Goal: Information Seeking & Learning: Learn about a topic

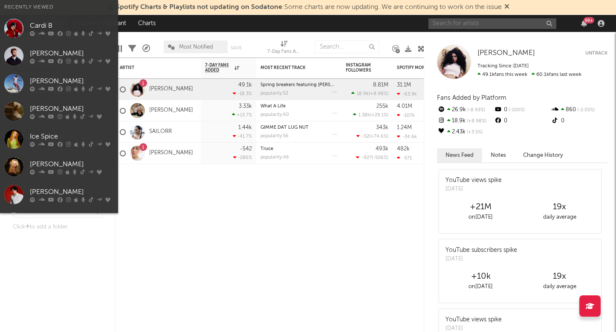
click at [501, 21] on input "text" at bounding box center [492, 23] width 128 height 11
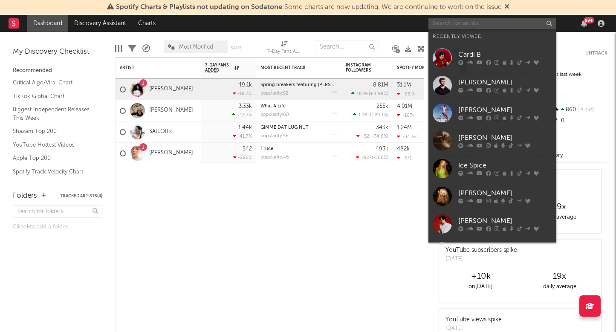
type input "c"
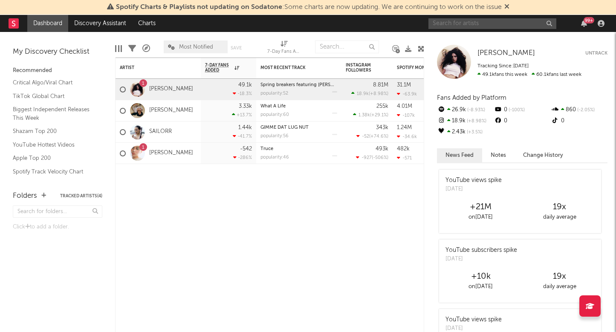
click at [460, 27] on input "text" at bounding box center [492, 23] width 128 height 11
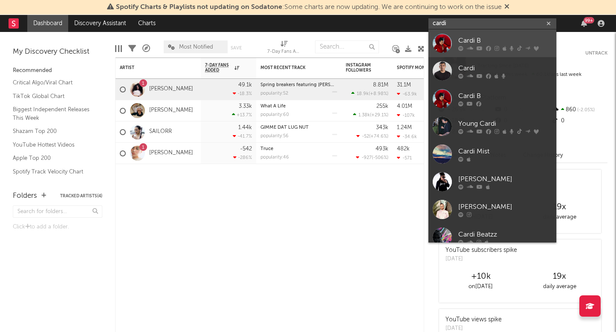
type input "cardi"
click at [445, 47] on div at bounding box center [442, 43] width 19 height 19
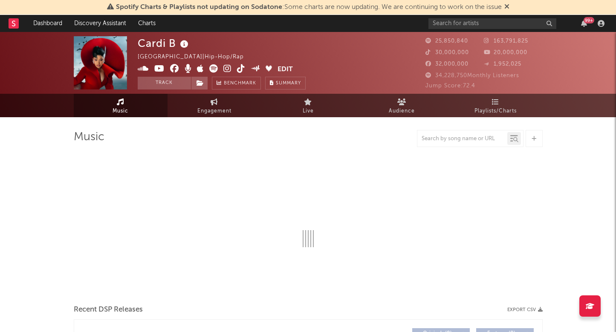
select select "6m"
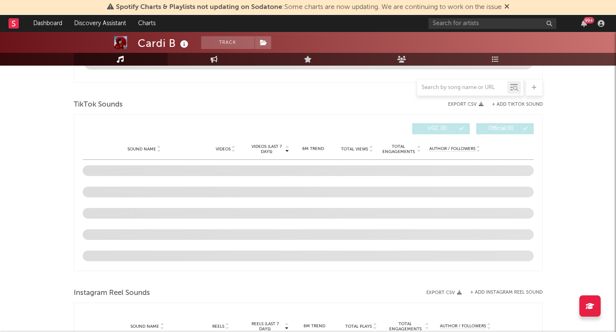
scroll to position [539, 0]
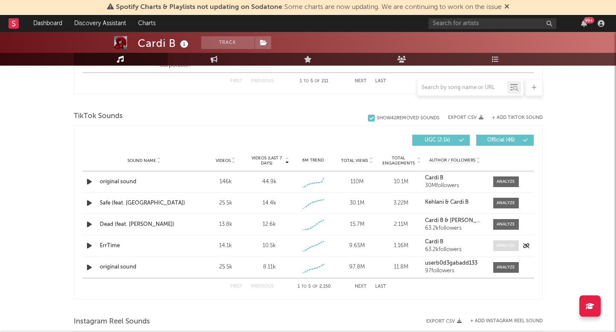
click at [502, 243] on div at bounding box center [505, 245] width 18 height 6
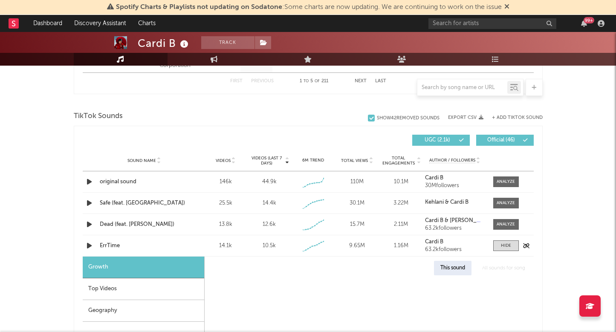
select select "1w"
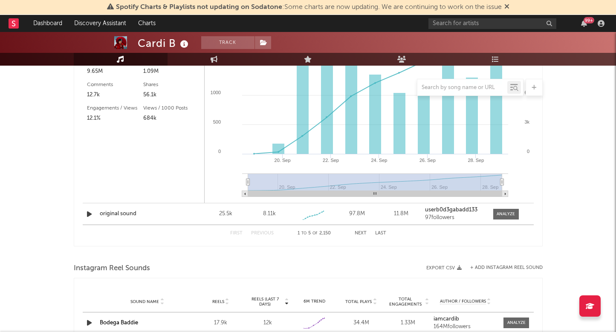
scroll to position [843, 0]
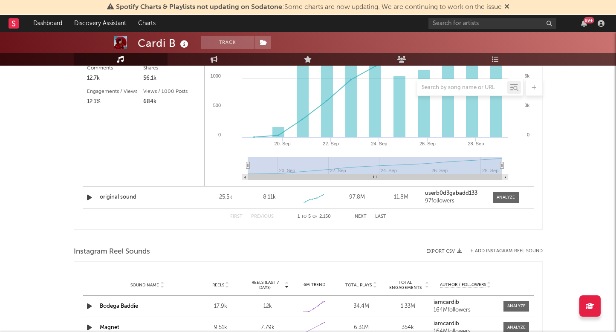
click at [364, 216] on button "Next" at bounding box center [361, 216] width 12 height 5
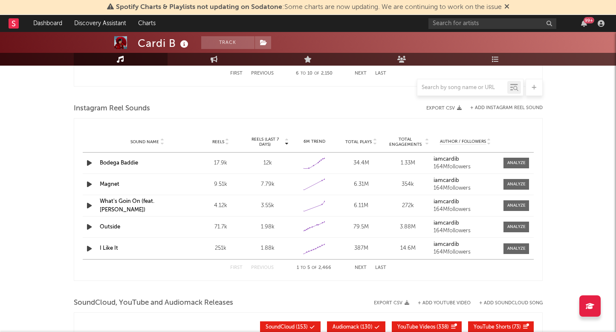
scroll to position [752, 0]
click at [361, 262] on div "First Previous 1 to 5 of 2,466 Next Last" at bounding box center [308, 268] width 156 height 17
click at [361, 268] on button "Next" at bounding box center [361, 268] width 12 height 5
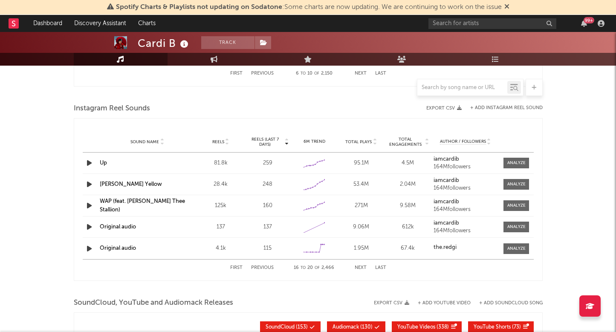
click at [361, 268] on button "Next" at bounding box center [361, 268] width 12 height 5
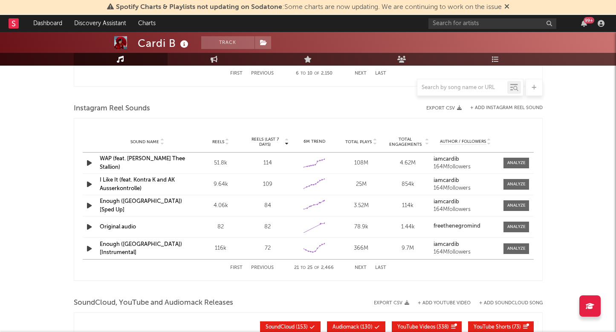
click at [361, 268] on button "Next" at bounding box center [361, 268] width 12 height 5
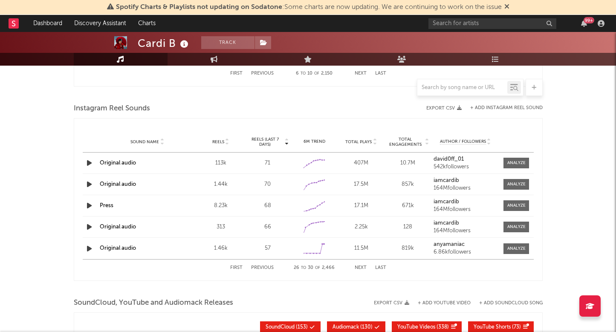
click at [361, 268] on button "Next" at bounding box center [361, 268] width 12 height 5
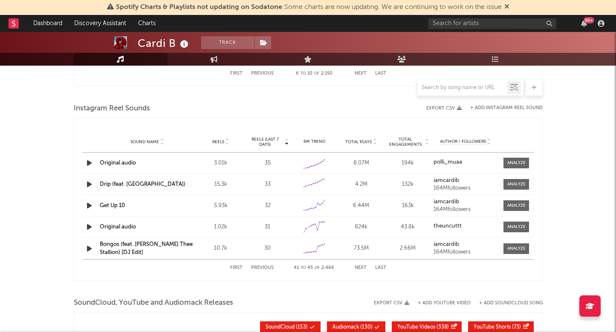
click at [361, 268] on button "Next" at bounding box center [361, 268] width 12 height 5
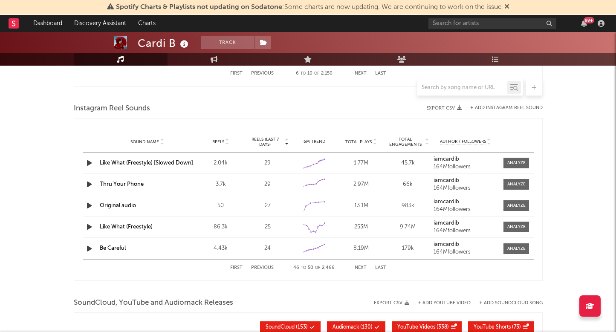
click at [361, 268] on button "Next" at bounding box center [361, 268] width 12 height 5
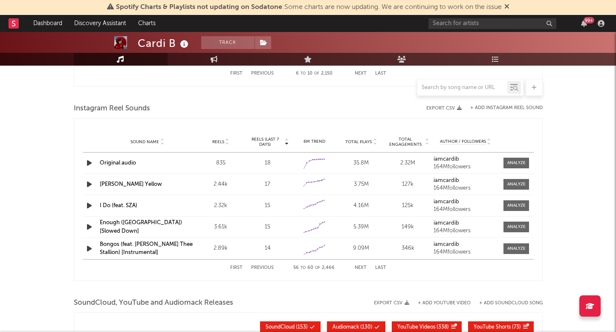
click at [361, 268] on button "Next" at bounding box center [361, 268] width 12 height 5
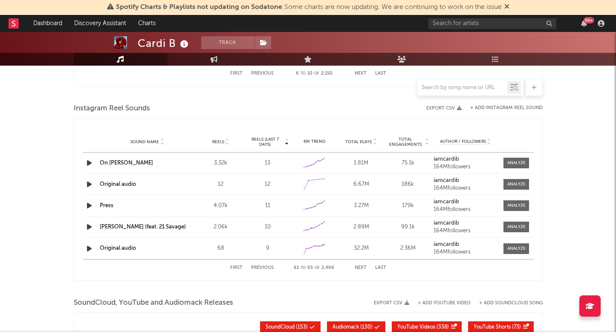
click at [232, 266] on button "First" at bounding box center [236, 268] width 12 height 5
click at [362, 268] on button "Next" at bounding box center [361, 268] width 12 height 5
click at [359, 269] on button "Next" at bounding box center [361, 268] width 12 height 5
click at [359, 268] on button "Next" at bounding box center [361, 268] width 12 height 5
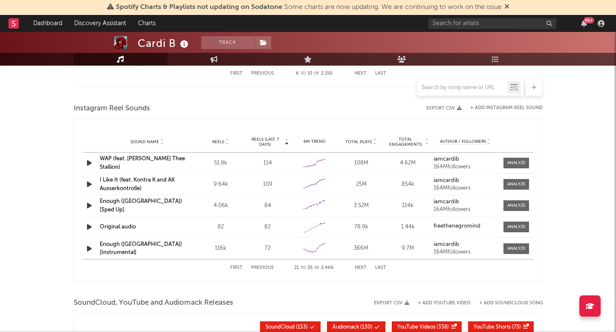
click at [359, 268] on button "Next" at bounding box center [361, 268] width 12 height 5
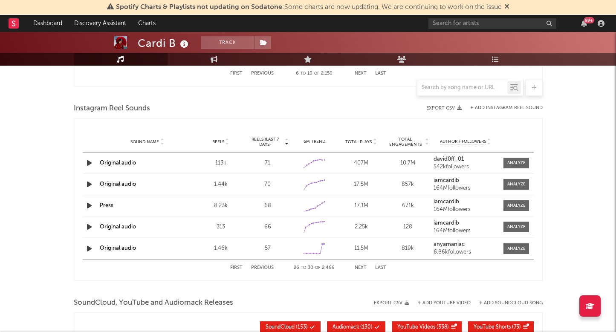
click at [359, 268] on button "Next" at bounding box center [361, 268] width 12 height 5
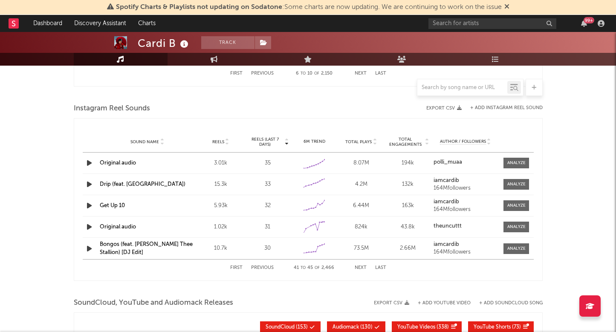
click at [359, 268] on button "Next" at bounding box center [361, 268] width 12 height 5
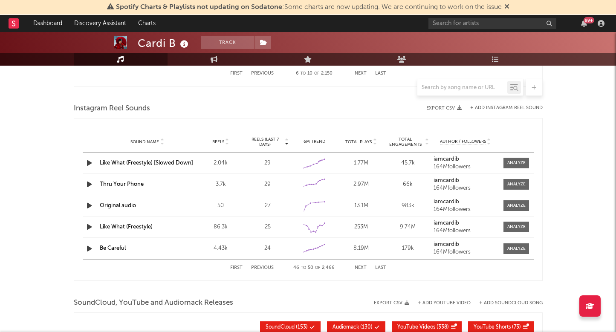
click at [359, 268] on button "Next" at bounding box center [361, 268] width 12 height 5
click at [359, 269] on button "Next" at bounding box center [361, 268] width 12 height 5
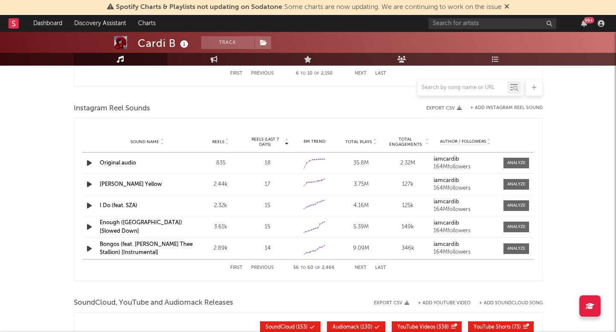
click at [359, 269] on button "Next" at bounding box center [361, 268] width 12 height 5
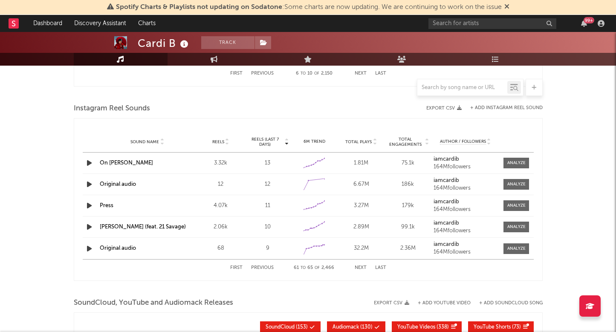
click at [359, 269] on button "Next" at bounding box center [361, 268] width 12 height 5
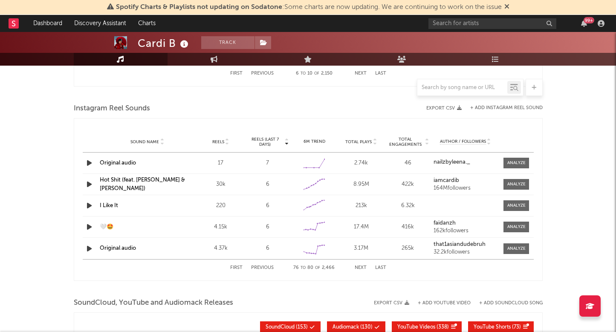
click at [359, 269] on button "Next" at bounding box center [361, 268] width 12 height 5
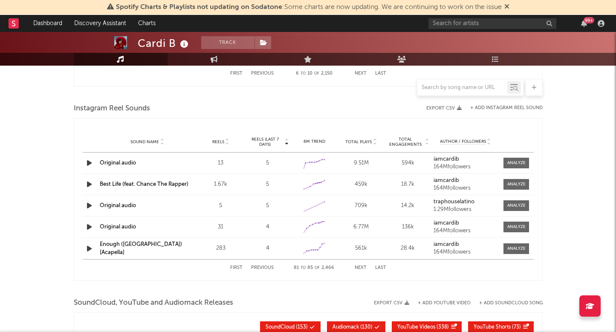
click at [359, 269] on button "Next" at bounding box center [361, 268] width 12 height 5
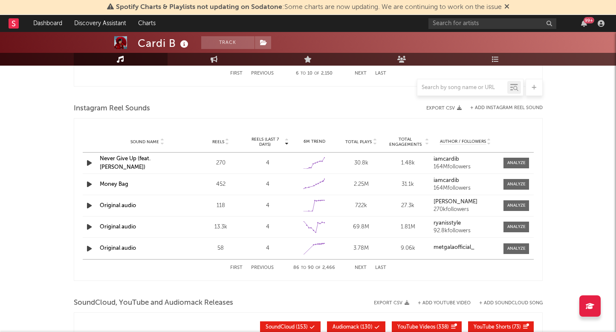
click at [359, 269] on button "Next" at bounding box center [361, 268] width 12 height 5
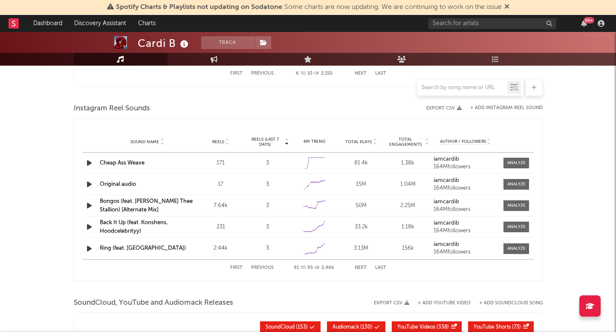
click at [359, 269] on button "Next" at bounding box center [361, 268] width 12 height 5
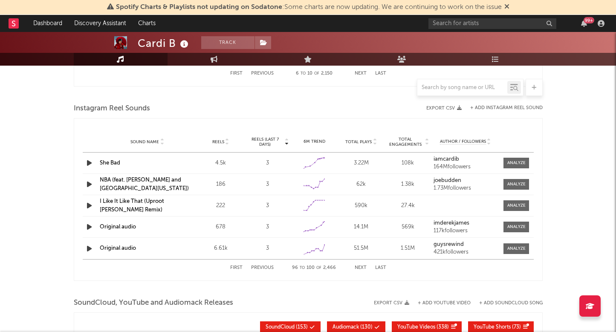
click at [359, 269] on button "Next" at bounding box center [361, 268] width 12 height 5
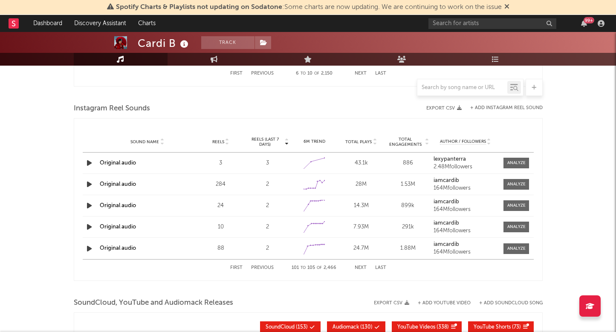
click at [359, 269] on button "Next" at bounding box center [361, 268] width 12 height 5
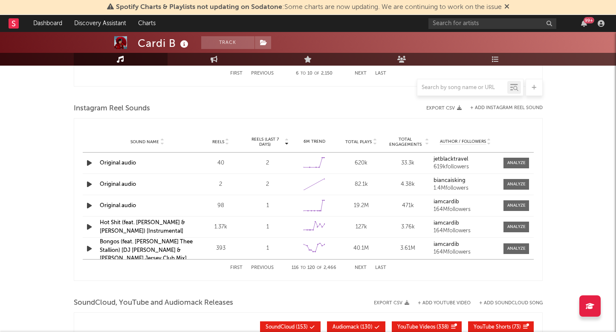
click at [359, 269] on button "Next" at bounding box center [361, 268] width 12 height 5
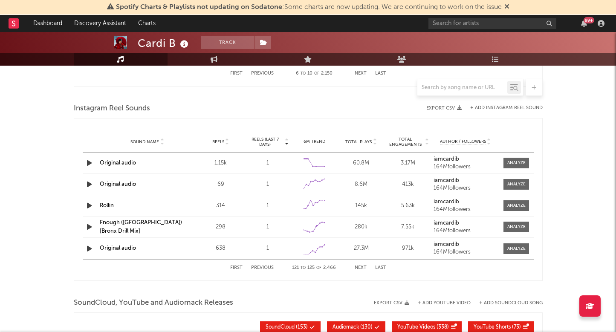
click at [359, 269] on button "Next" at bounding box center [361, 268] width 12 height 5
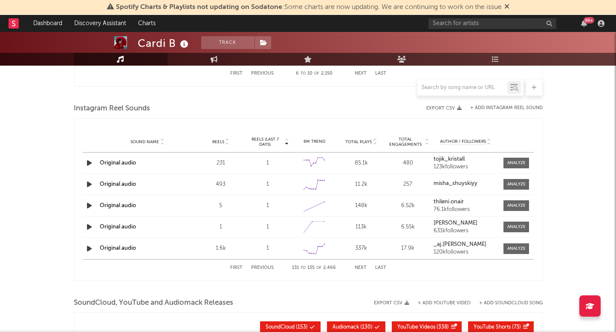
click at [359, 269] on button "Next" at bounding box center [361, 268] width 12 height 5
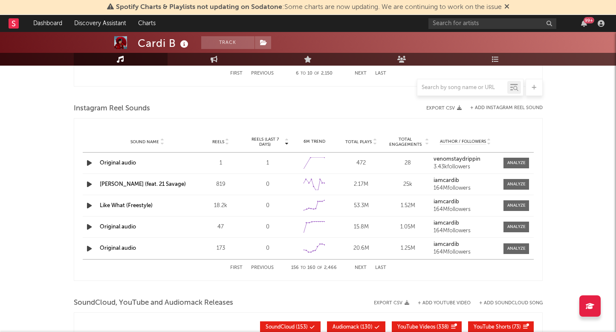
click at [359, 269] on button "Next" at bounding box center [361, 268] width 12 height 5
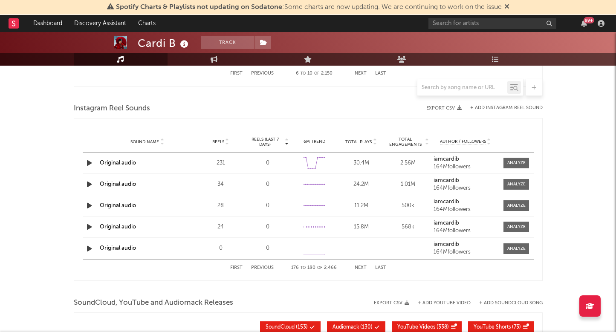
click at [359, 269] on button "Next" at bounding box center [361, 268] width 12 height 5
click at [234, 266] on button "First" at bounding box center [236, 268] width 12 height 5
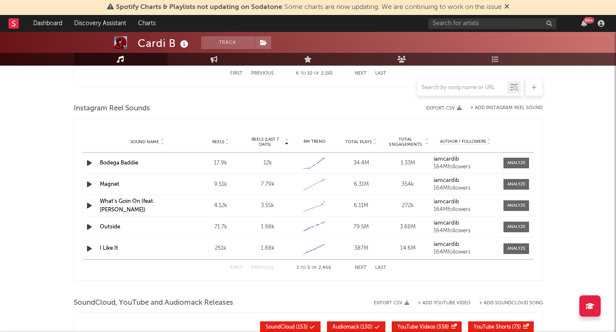
click at [86, 229] on icon "button" at bounding box center [89, 227] width 9 height 11
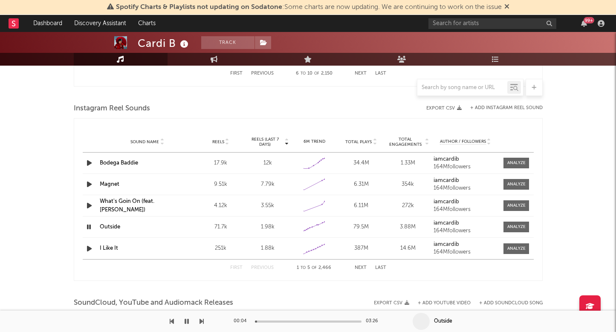
click at [358, 268] on button "Next" at bounding box center [361, 268] width 12 height 5
click at [86, 228] on icon "button" at bounding box center [89, 227] width 9 height 11
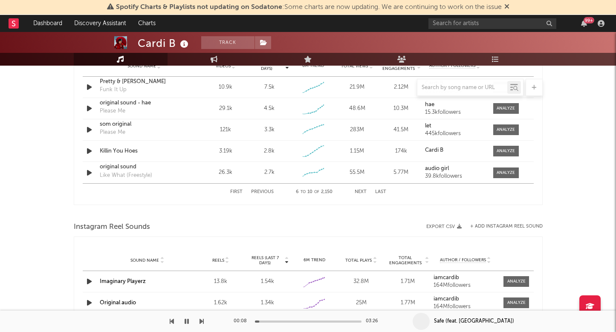
scroll to position [575, 0]
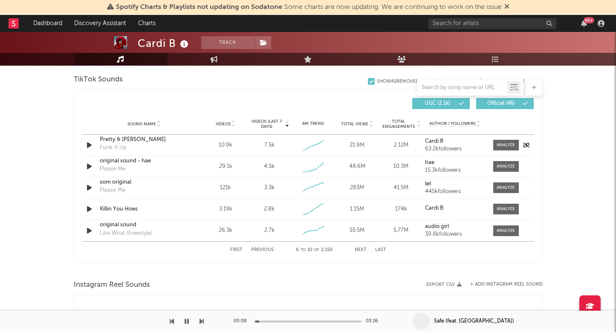
click at [89, 143] on icon "button" at bounding box center [89, 145] width 9 height 11
click at [506, 143] on div at bounding box center [505, 145] width 18 height 6
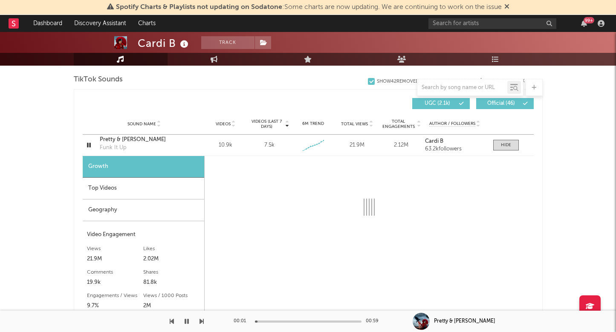
select select "1w"
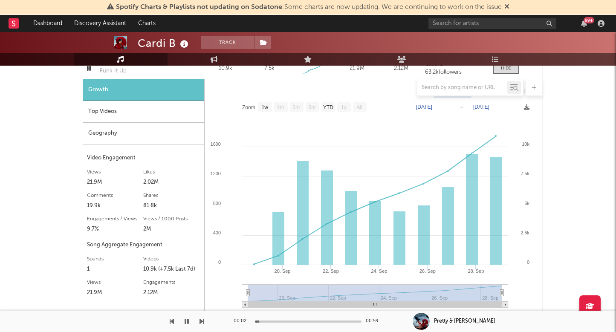
scroll to position [653, 0]
